Goal: Task Accomplishment & Management: Manage account settings

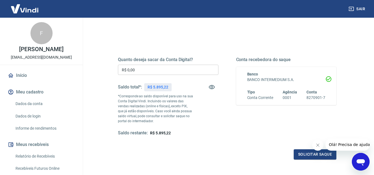
scroll to position [55, 0]
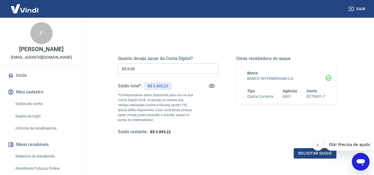
click at [144, 74] on input "R$ 0,00" at bounding box center [168, 69] width 100 height 10
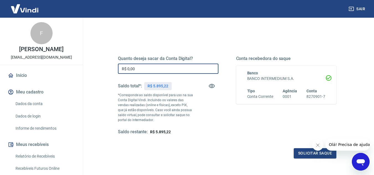
click at [143, 72] on input "R$ 0,00" at bounding box center [168, 69] width 100 height 10
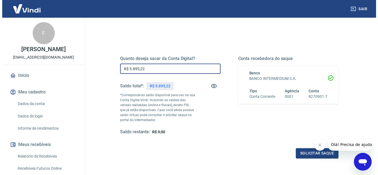
scroll to position [83, 0]
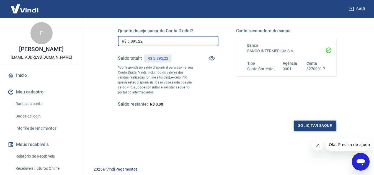
type input "R$ 5.895,22"
click at [320, 124] on button "Solicitar saque" at bounding box center [314, 126] width 43 height 10
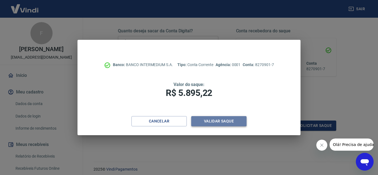
click at [214, 119] on button "Validar saque" at bounding box center [218, 121] width 55 height 10
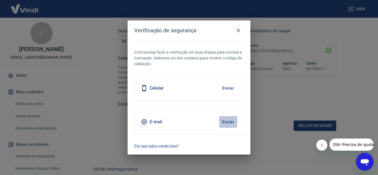
click at [230, 123] on button "Enviar" at bounding box center [228, 122] width 18 height 12
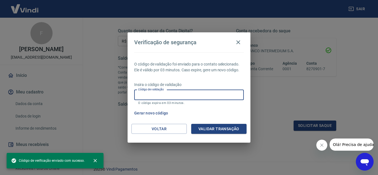
click at [186, 95] on input "Código de validação" at bounding box center [189, 95] width 110 height 10
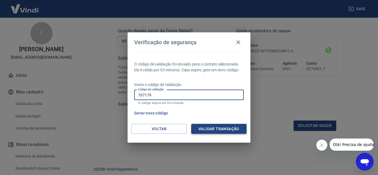
type input "707179"
click at [210, 127] on button "Validar transação" at bounding box center [218, 129] width 55 height 10
